Goal: Navigation & Orientation: Understand site structure

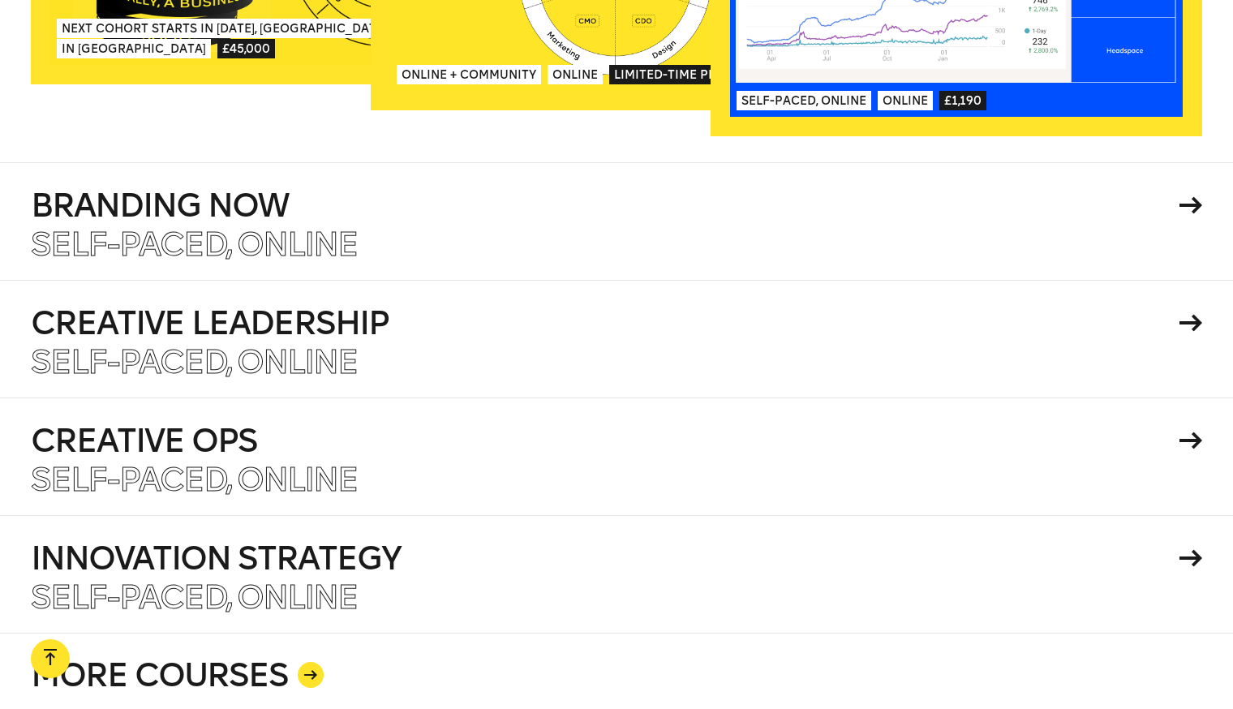
scroll to position [2820, 0]
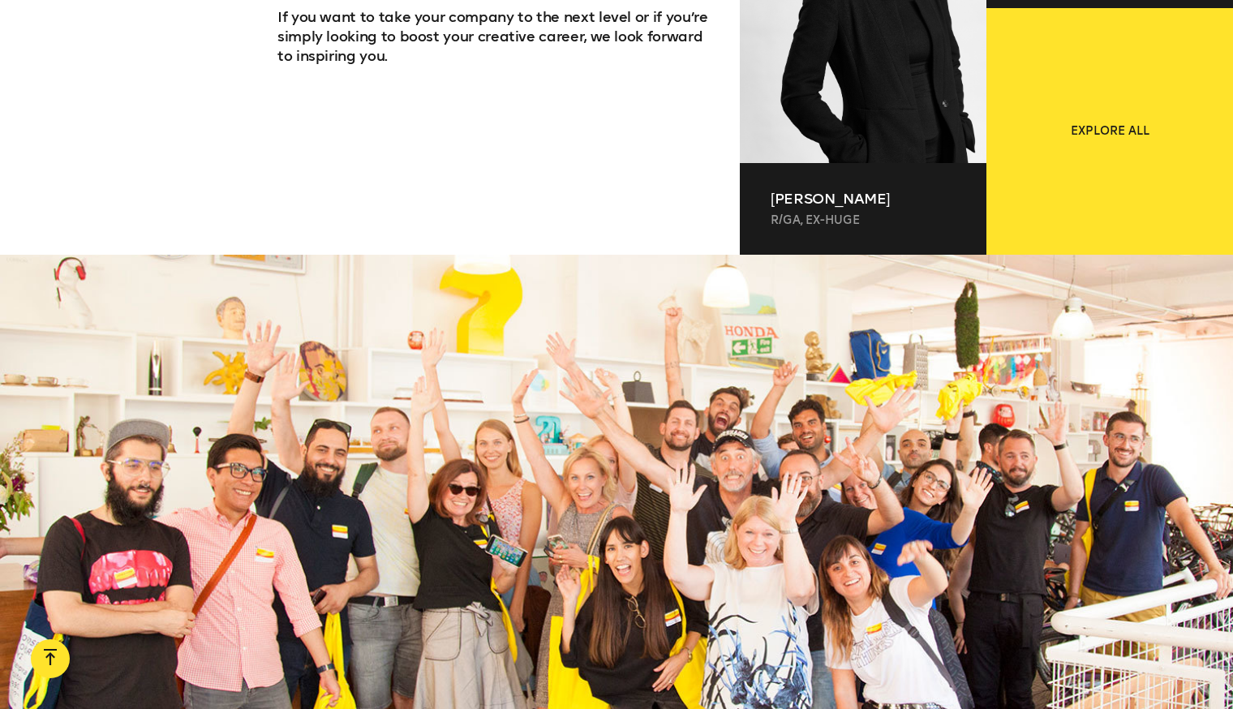
scroll to position [1117, 0]
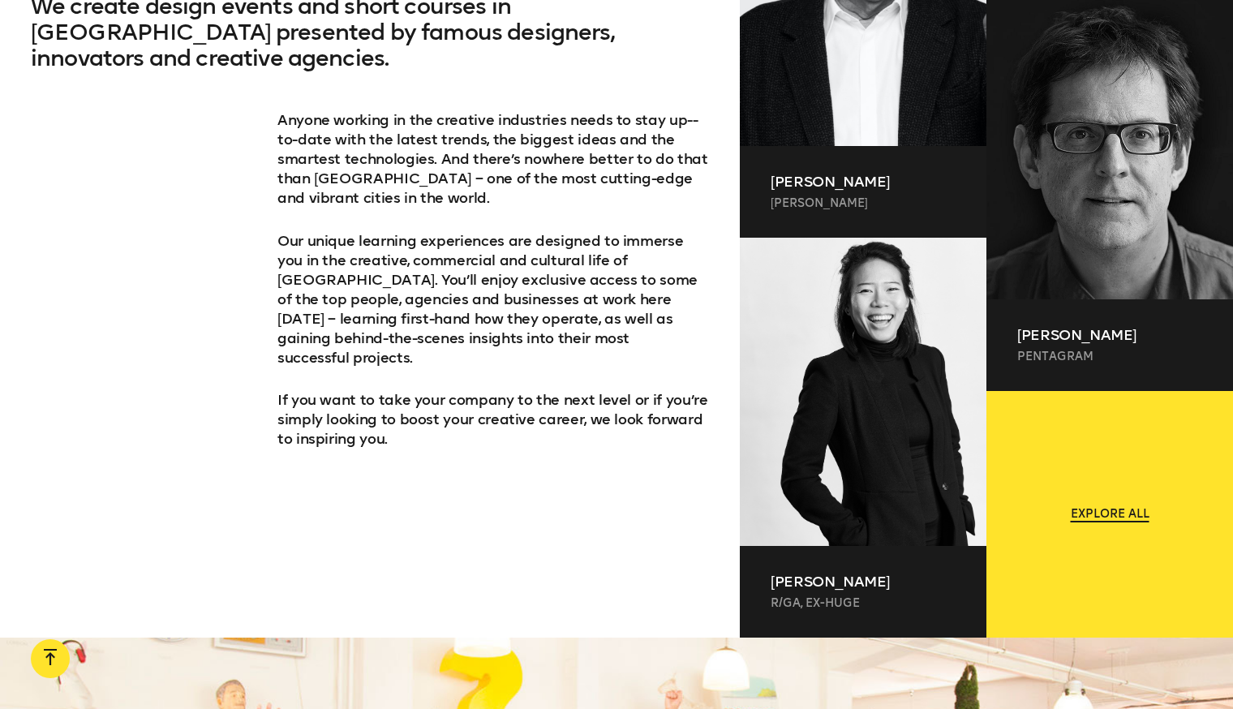
click at [1123, 513] on span "Explore all" at bounding box center [1109, 514] width 79 height 16
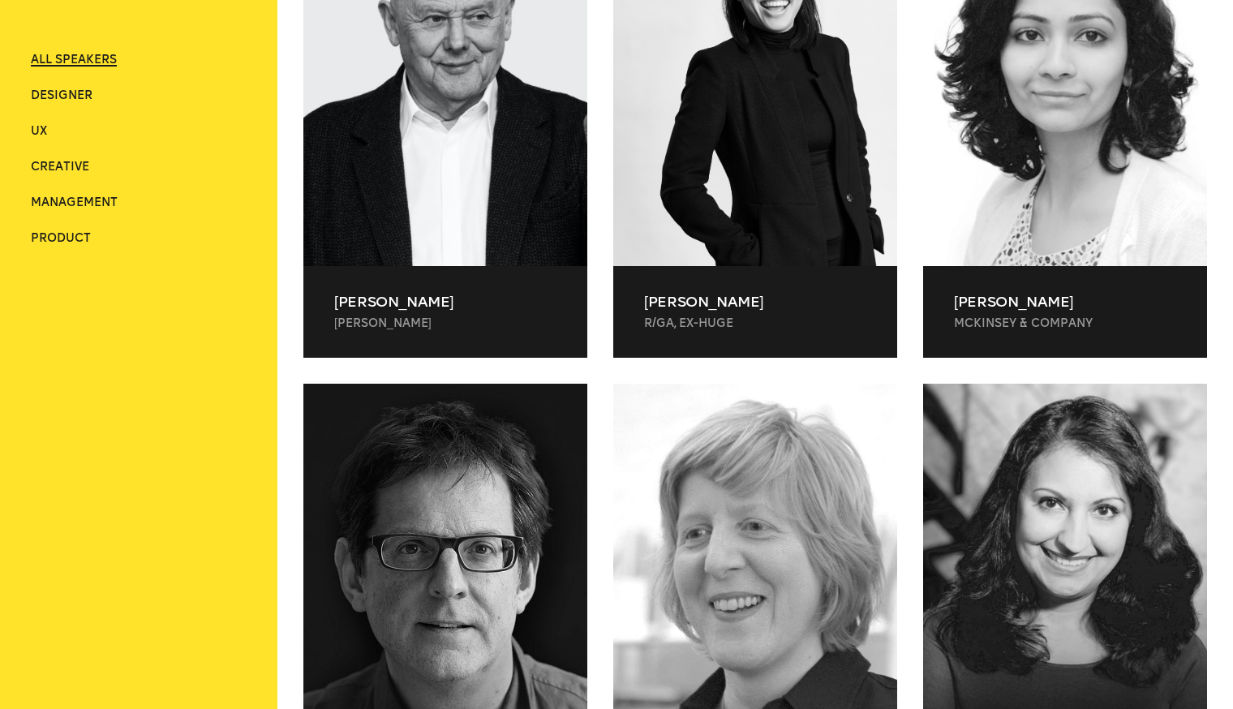
scroll to position [568, 0]
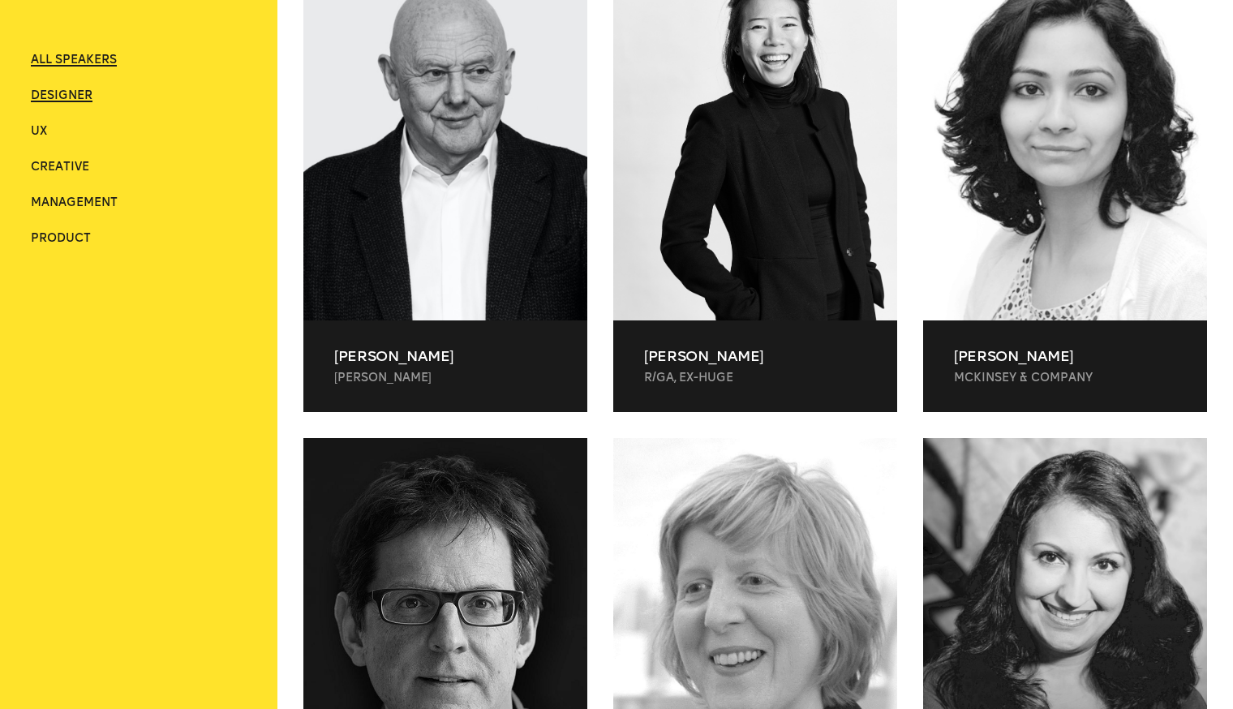
click at [72, 94] on span "Designer" at bounding box center [62, 95] width 62 height 14
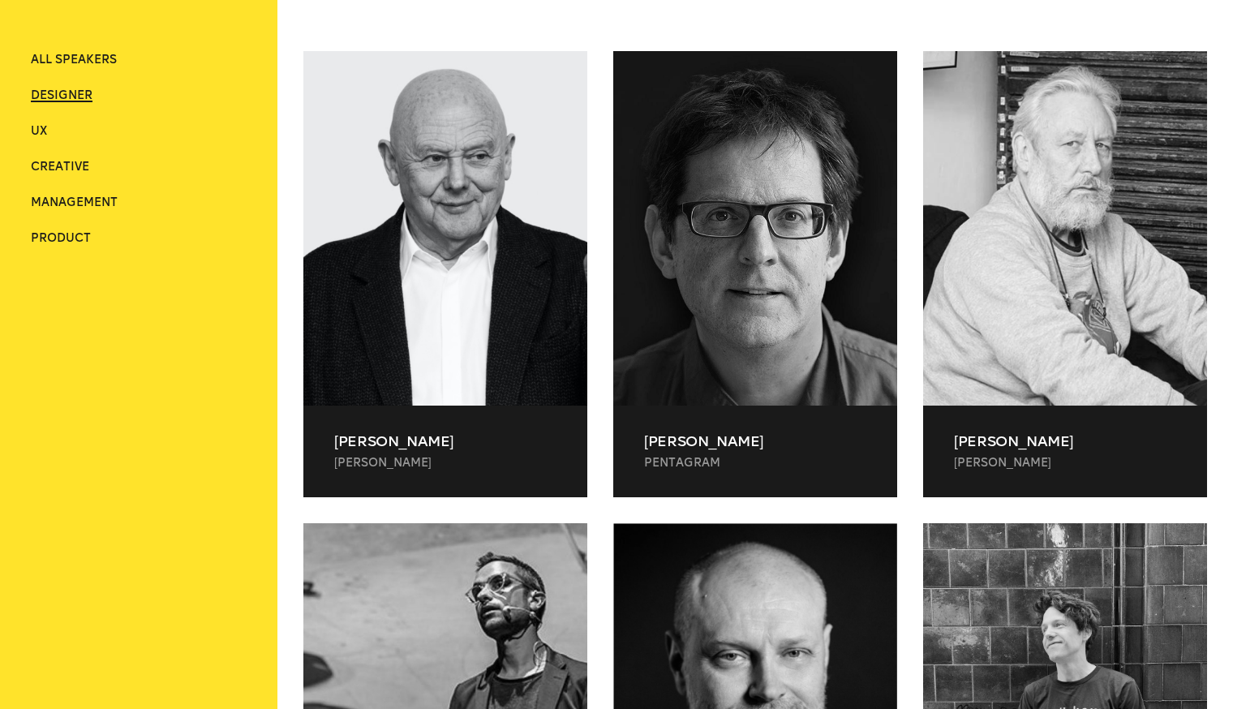
scroll to position [481, 0]
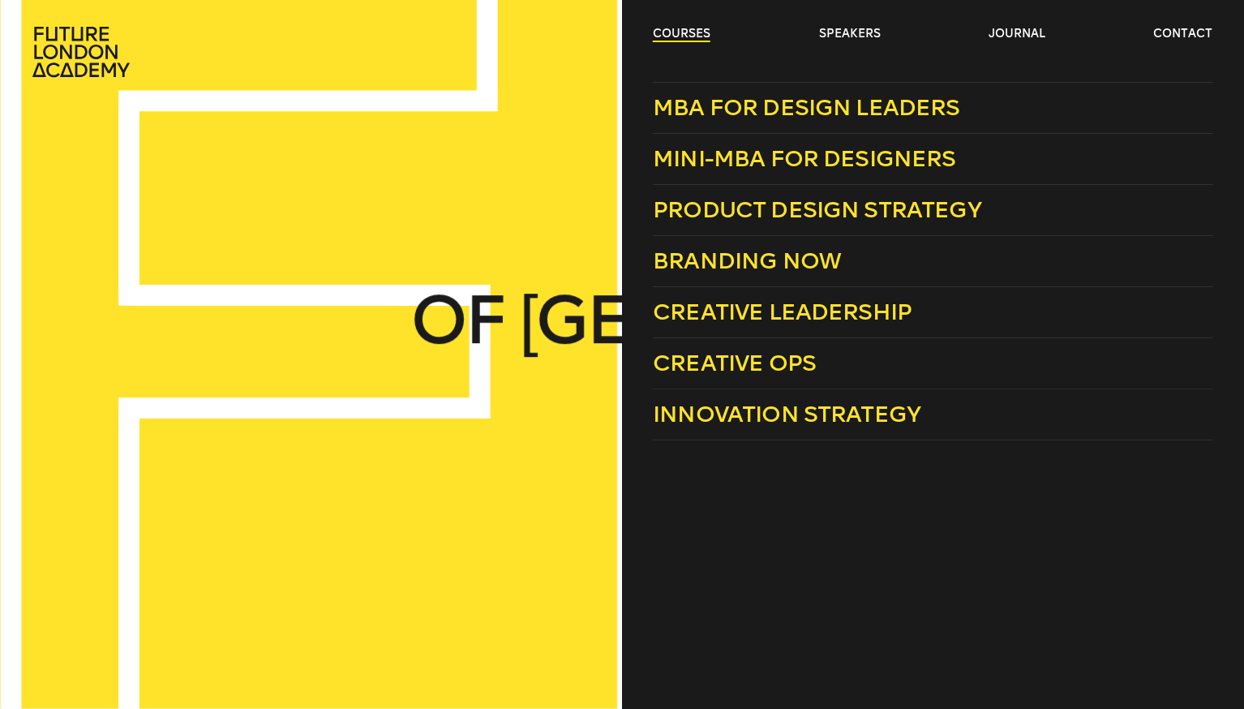
click at [691, 30] on link "courses" at bounding box center [682, 34] width 58 height 16
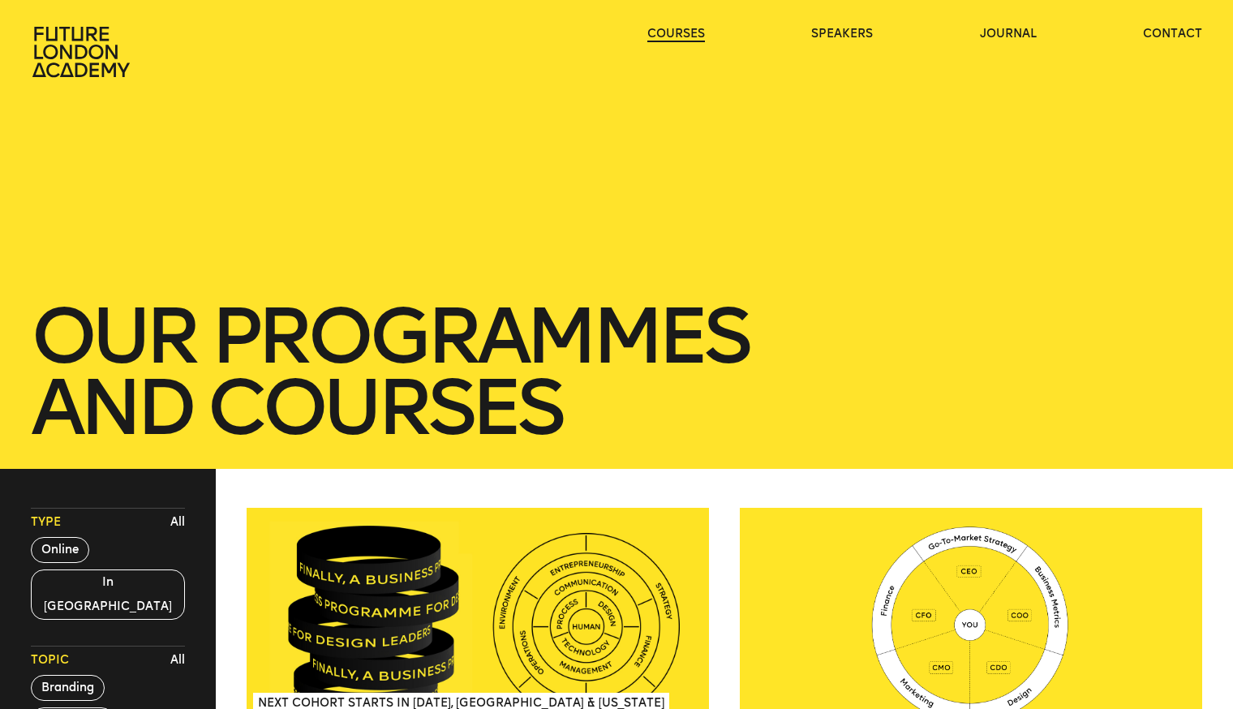
click at [691, 30] on link "courses" at bounding box center [676, 34] width 58 height 16
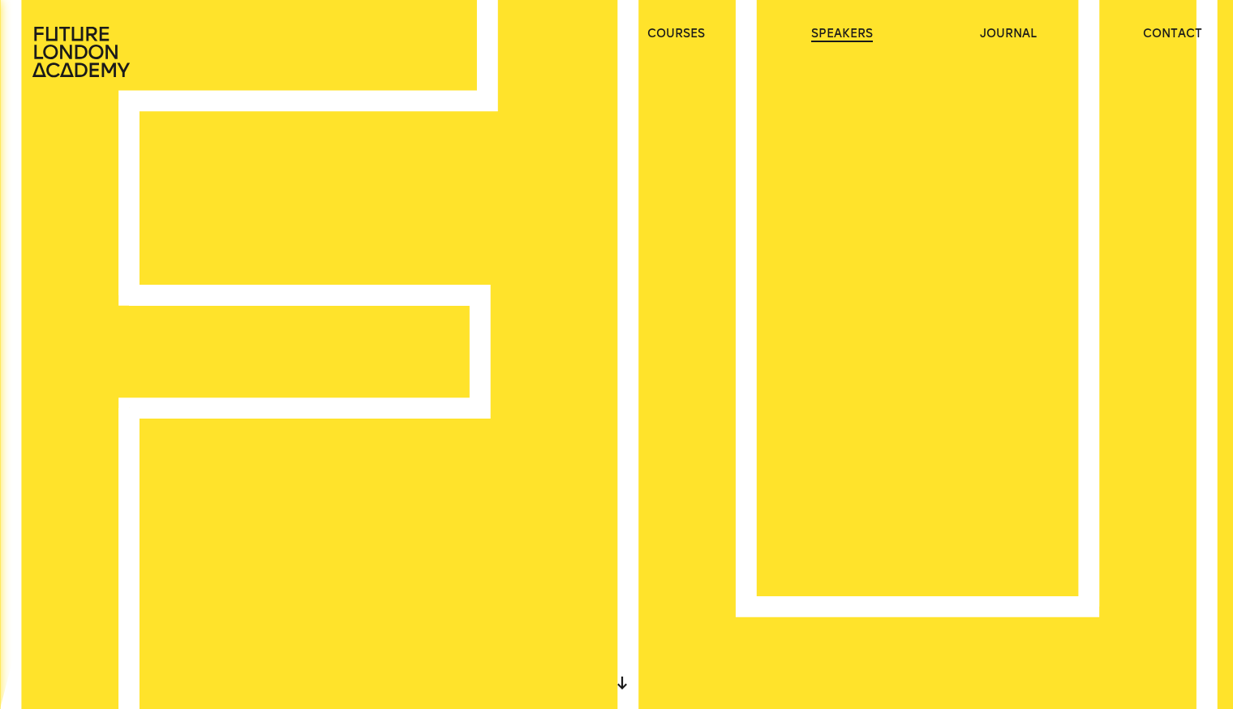
click at [837, 32] on link "speakers" at bounding box center [842, 34] width 62 height 16
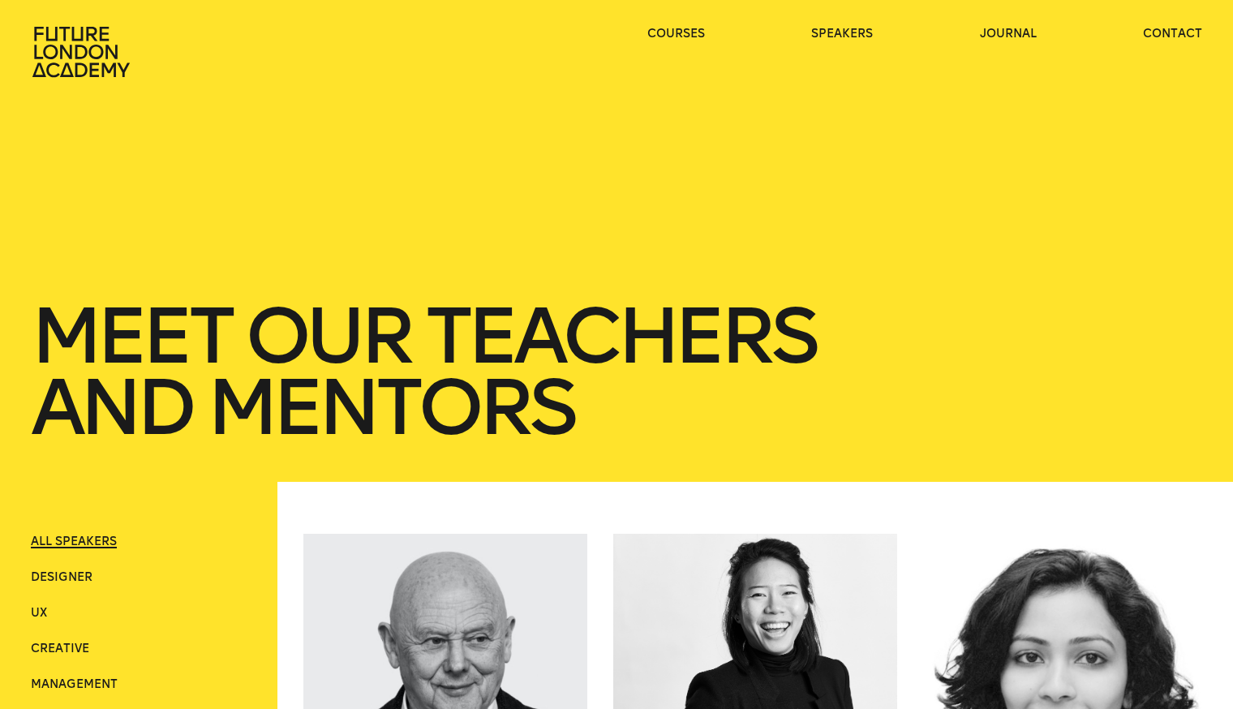
click at [975, 28] on ul "courses speakers journal contact" at bounding box center [924, 52] width 555 height 52
click at [1003, 36] on link "journal" at bounding box center [1008, 34] width 57 height 16
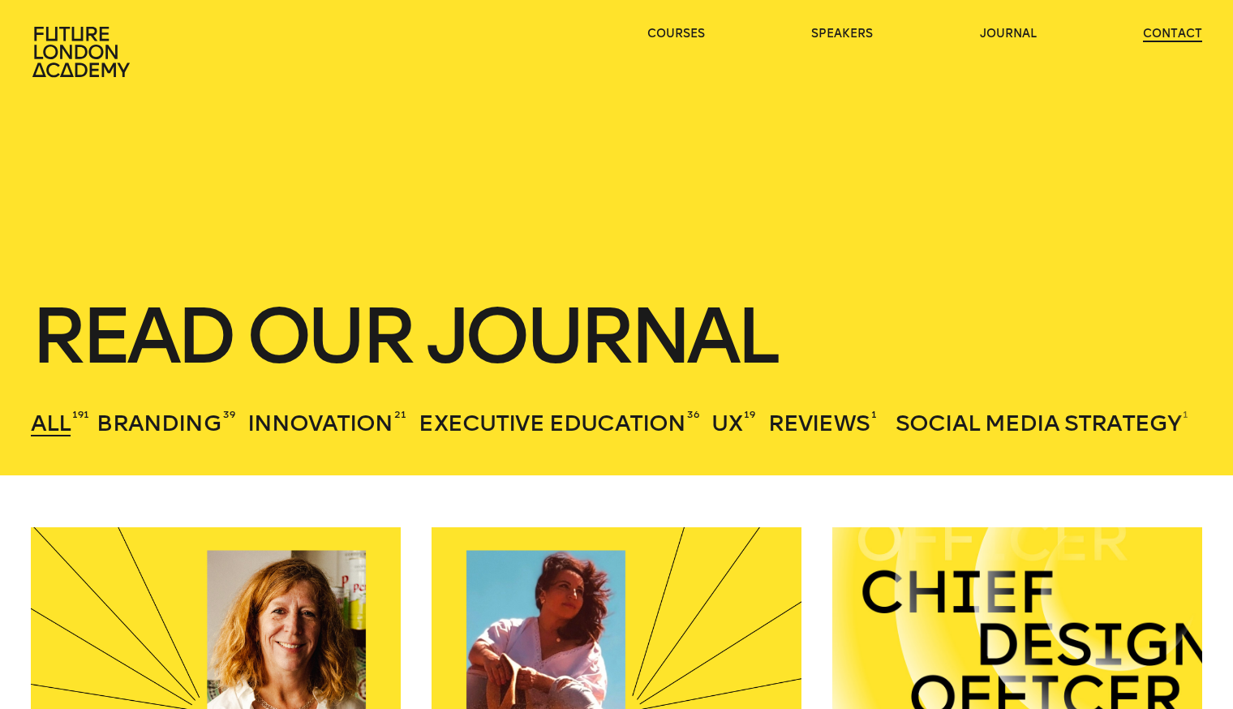
click at [1190, 36] on link "contact" at bounding box center [1172, 34] width 59 height 16
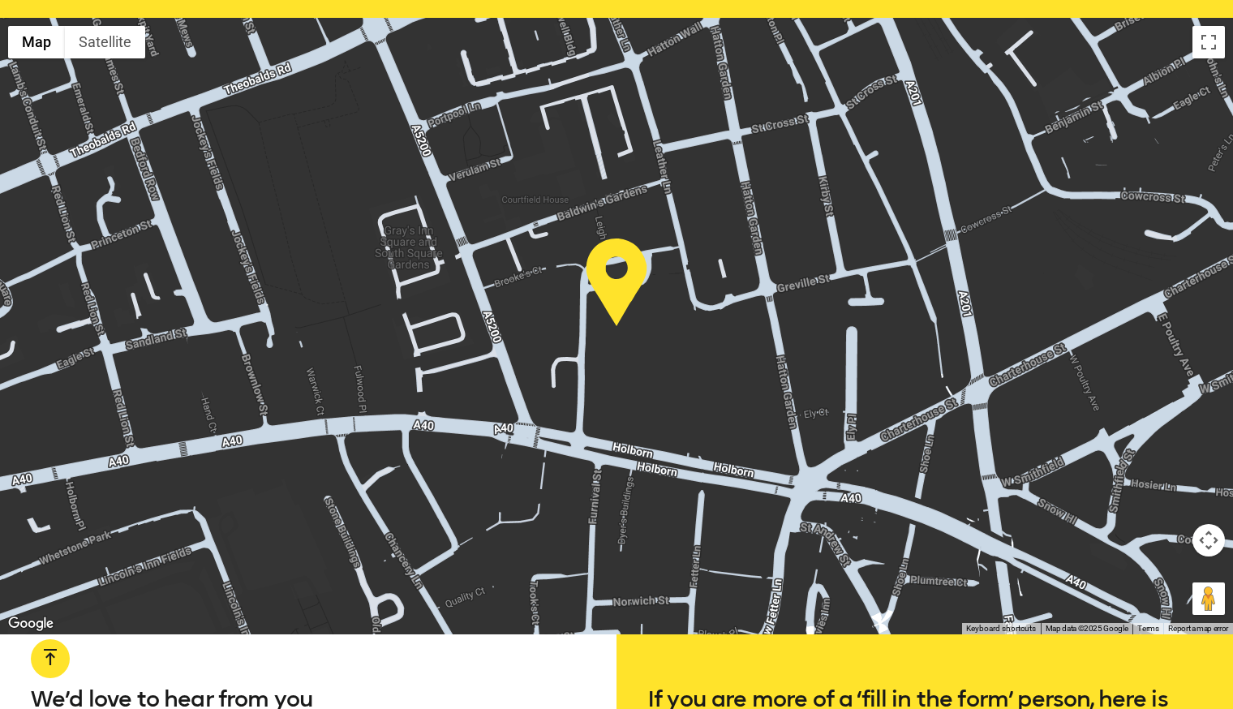
scroll to position [449, 0]
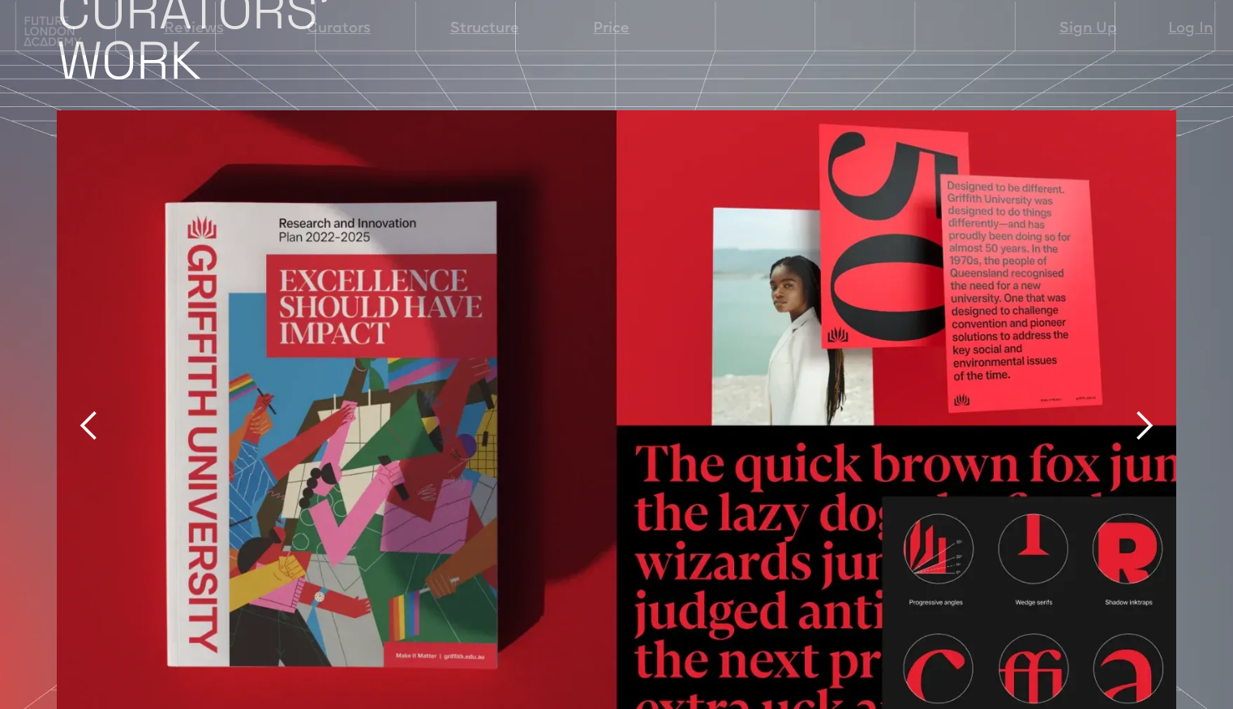
scroll to position [3974, 0]
